Goal: Task Accomplishment & Management: Manage account settings

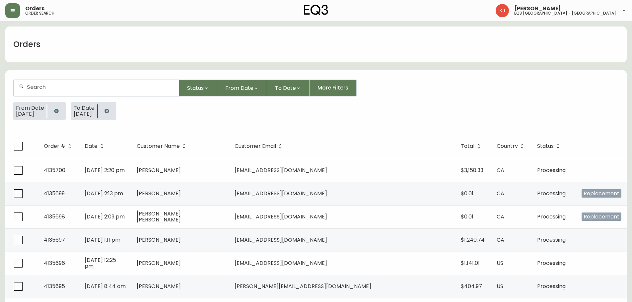
click at [74, 78] on form "Status From Date To Date More Filters From Date [DATE] To Date [DATE]" at bounding box center [316, 103] width 622 height 62
click at [110, 112] on icon "button" at bounding box center [106, 111] width 5 height 5
click at [58, 109] on icon "button" at bounding box center [56, 111] width 5 height 5
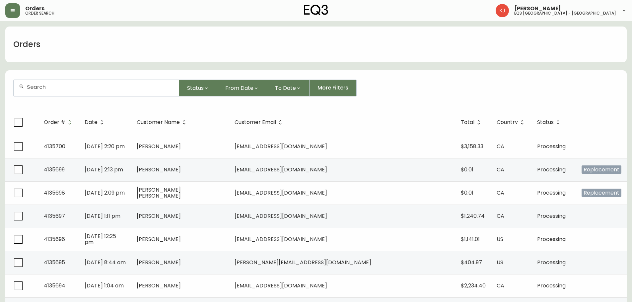
click at [74, 91] on div at bounding box center [96, 88] width 165 height 16
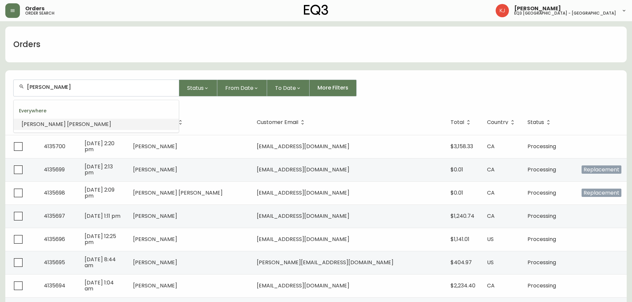
click at [77, 128] on li "[PERSON_NAME]" at bounding box center [96, 124] width 165 height 11
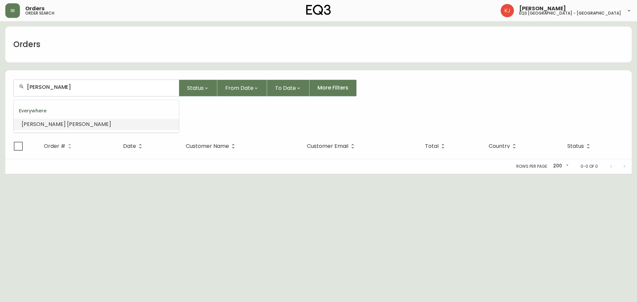
drag, startPoint x: 98, startPoint y: 86, endPoint x: 0, endPoint y: 80, distance: 98.1
click at [0, 80] on main "Orders [PERSON_NAME] Status From Date To Date More Filters Everywhere [PERSON_N…" at bounding box center [318, 97] width 637 height 153
type input "caro"
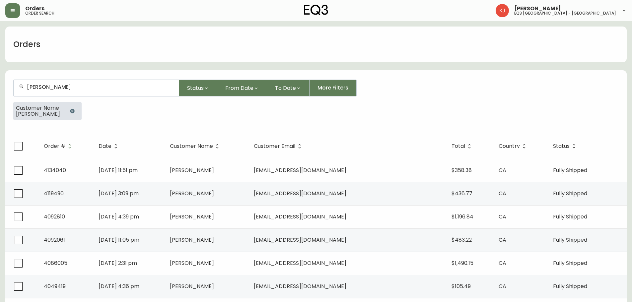
drag, startPoint x: 101, startPoint y: 91, endPoint x: 43, endPoint y: 94, distance: 57.2
click at [44, 94] on div "[PERSON_NAME]" at bounding box center [96, 88] width 165 height 16
drag, startPoint x: 78, startPoint y: 91, endPoint x: 62, endPoint y: 85, distance: 16.9
click at [28, 96] on div "[PERSON_NAME]" at bounding box center [96, 88] width 166 height 17
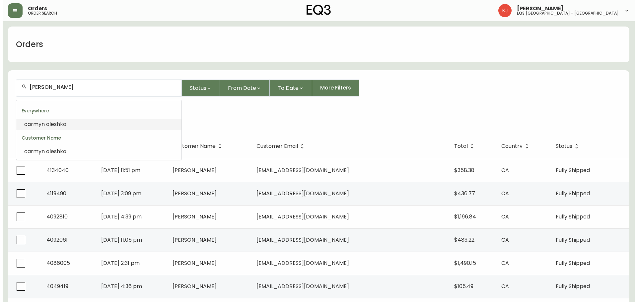
scroll to position [0, 0]
drag, startPoint x: 69, startPoint y: 86, endPoint x: 0, endPoint y: 100, distance: 70.8
click at [0, 100] on main "Orders [PERSON_NAME] Status From Date To Date More Filters Customer Name [PERSO…" at bounding box center [316, 248] width 632 height 455
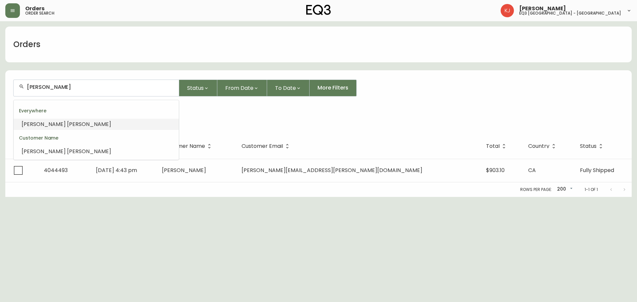
drag, startPoint x: 50, startPoint y: 89, endPoint x: 3, endPoint y: 87, distance: 47.2
click at [3, 87] on main "Orders [PERSON_NAME] Status From Date To Date More Filters Customer Name [PERSO…" at bounding box center [318, 109] width 637 height 176
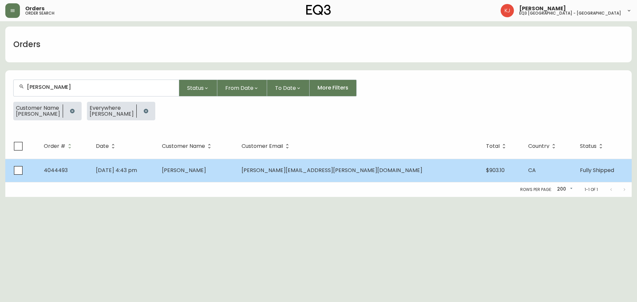
type input "[PERSON_NAME]"
click at [236, 167] on td "[PERSON_NAME]" at bounding box center [197, 170] width 80 height 23
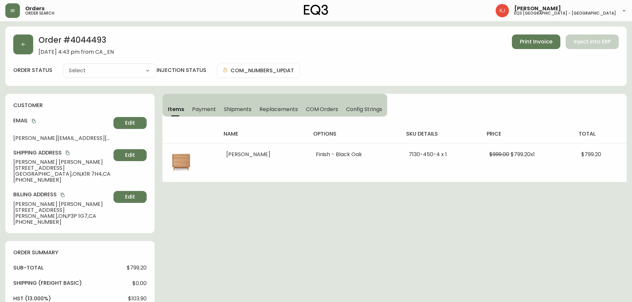
type input "Fully Shipped"
select select "FULLY_SHIPPED"
click at [26, 41] on button "button" at bounding box center [23, 45] width 20 height 20
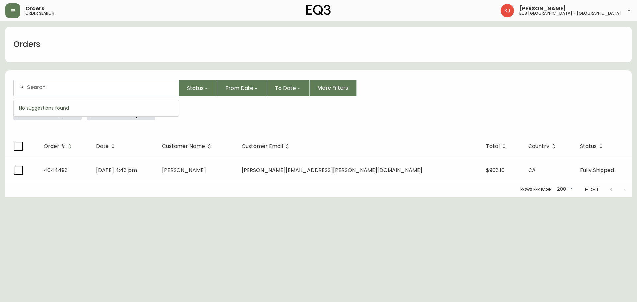
click at [77, 87] on input "text" at bounding box center [100, 87] width 147 height 6
click at [214, 131] on form "Status From Date To Date More Filters Customer Name [PERSON_NAME] Everywhere [P…" at bounding box center [318, 103] width 627 height 62
click at [144, 112] on icon "button" at bounding box center [146, 111] width 4 height 4
click at [73, 110] on icon "button" at bounding box center [72, 111] width 4 height 4
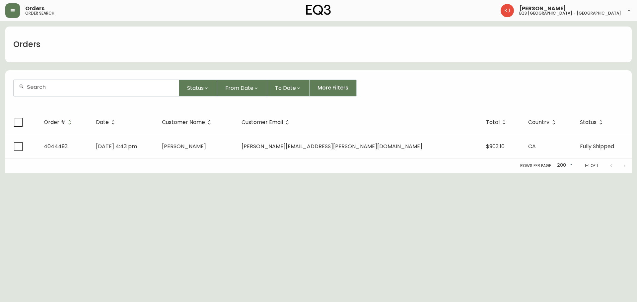
click at [101, 88] on input "text" at bounding box center [100, 87] width 147 height 6
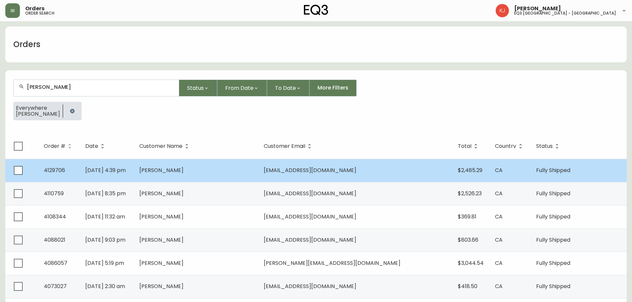
type input "[PERSON_NAME]"
click at [134, 170] on td "[DATE] 4:39 pm" at bounding box center [107, 170] width 54 height 23
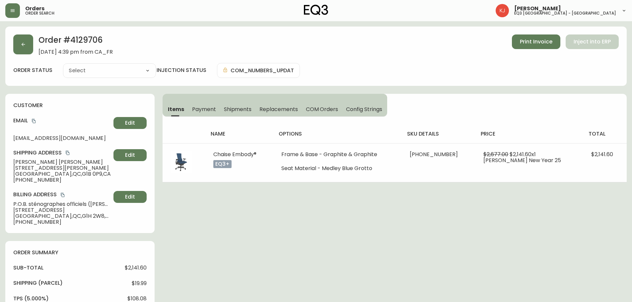
type input "Fully Shipped"
select select "FULLY_SHIPPED"
click at [21, 44] on icon "button" at bounding box center [23, 44] width 5 height 5
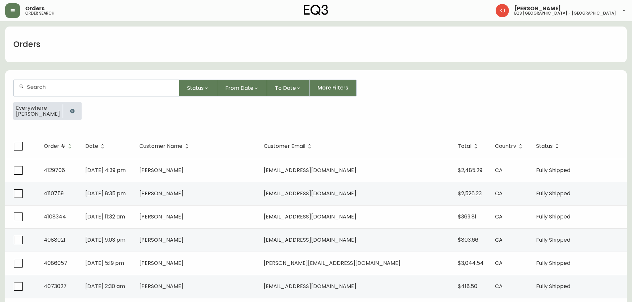
click at [70, 111] on icon "button" at bounding box center [72, 111] width 5 height 5
